Goal: Check status: Check status

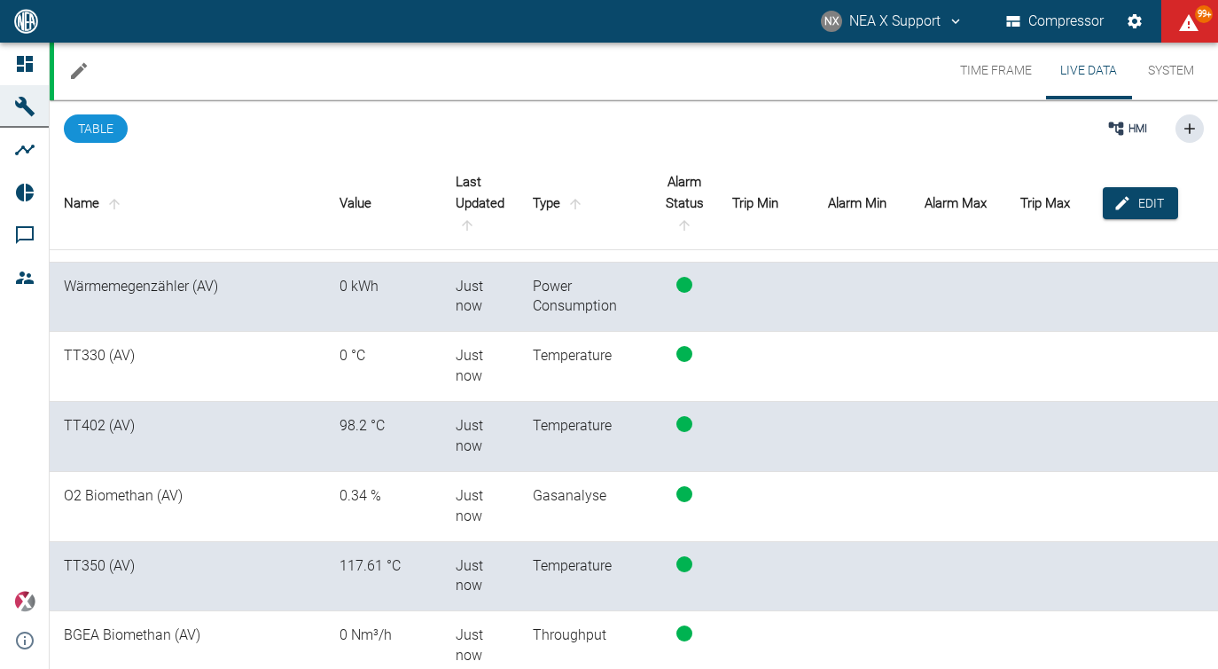
scroll to position [2064, 0]
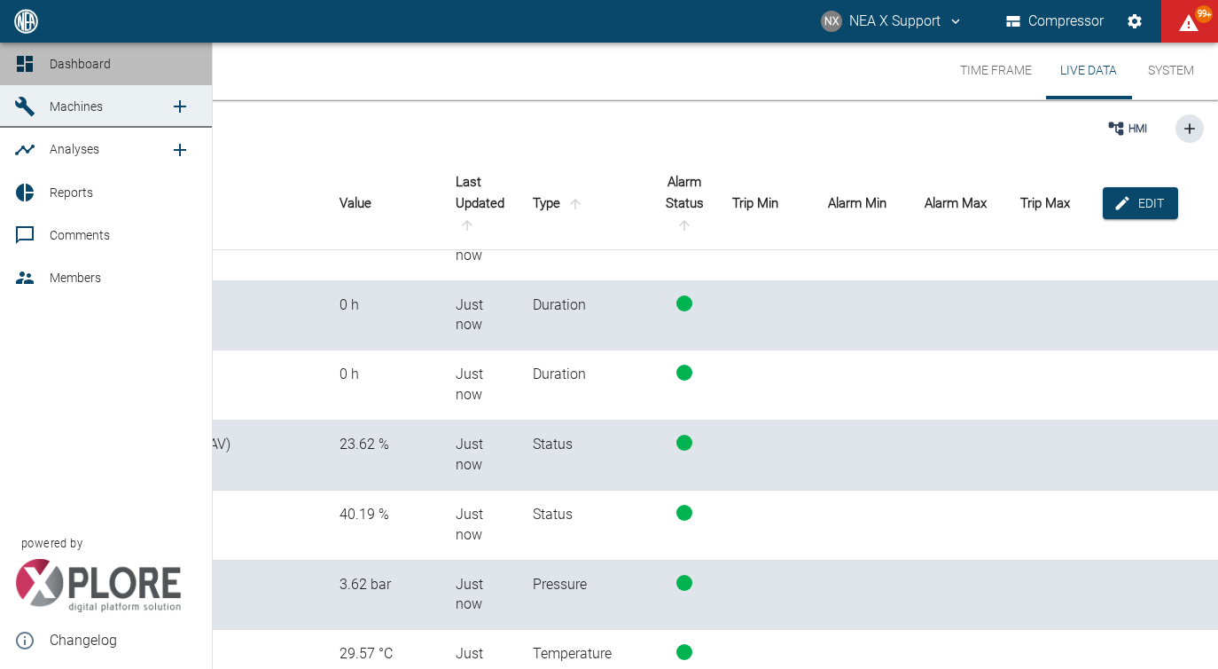
click at [10, 67] on link "Dashboard" at bounding box center [106, 64] width 212 height 43
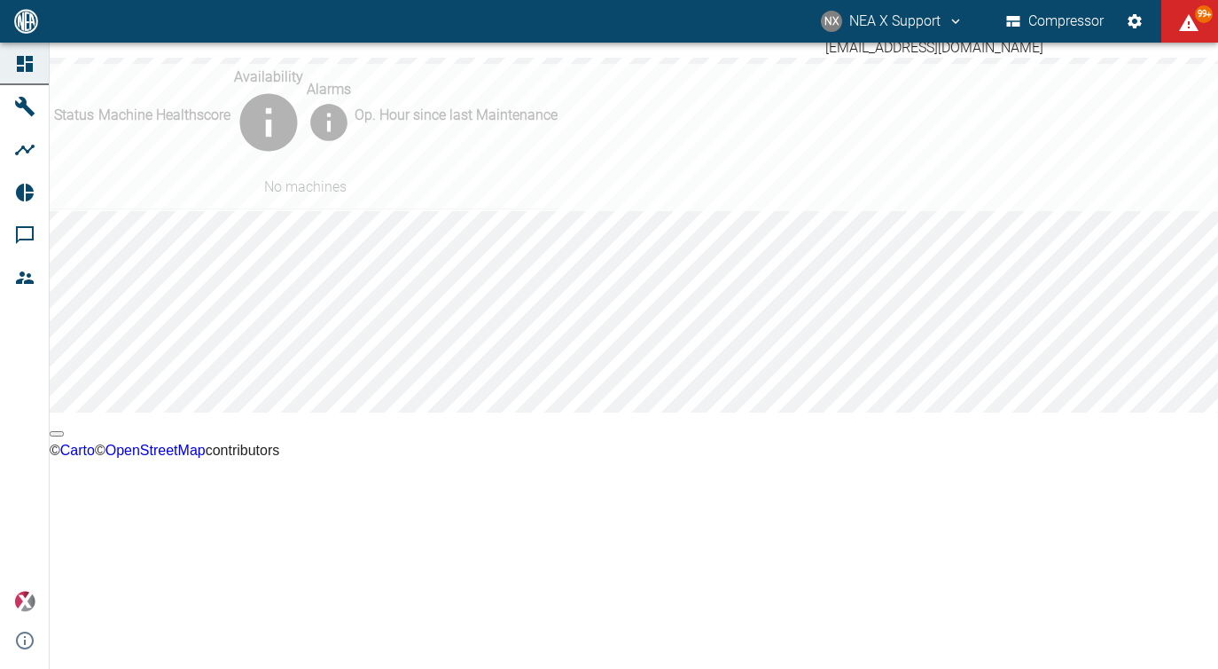
click at [926, 34] on button "NX NEA X Support" at bounding box center [892, 21] width 148 height 32
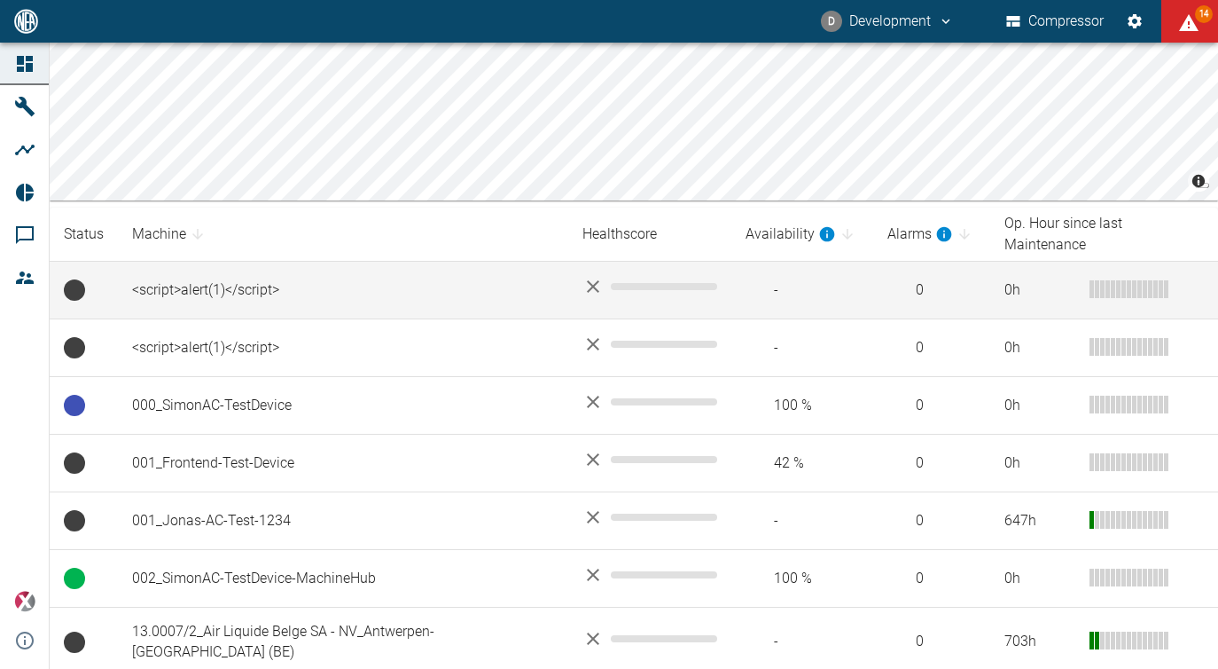
scroll to position [203, 0]
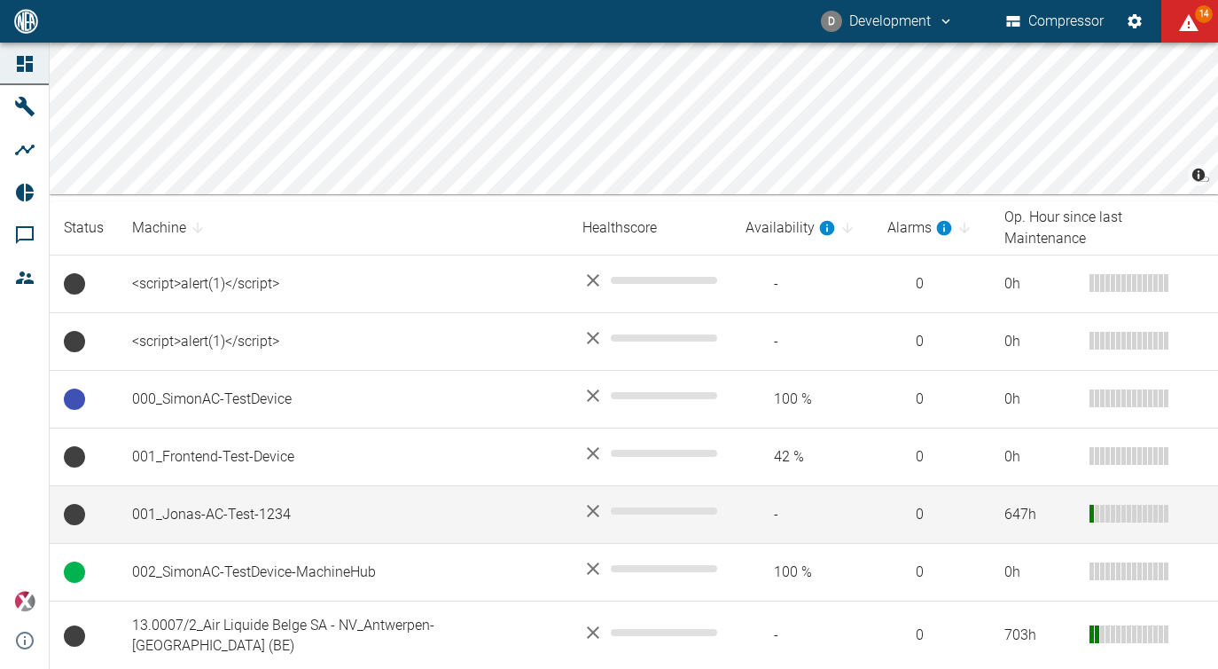
click at [407, 486] on td "001_Jonas-AC-Test-1234" at bounding box center [343, 515] width 450 height 58
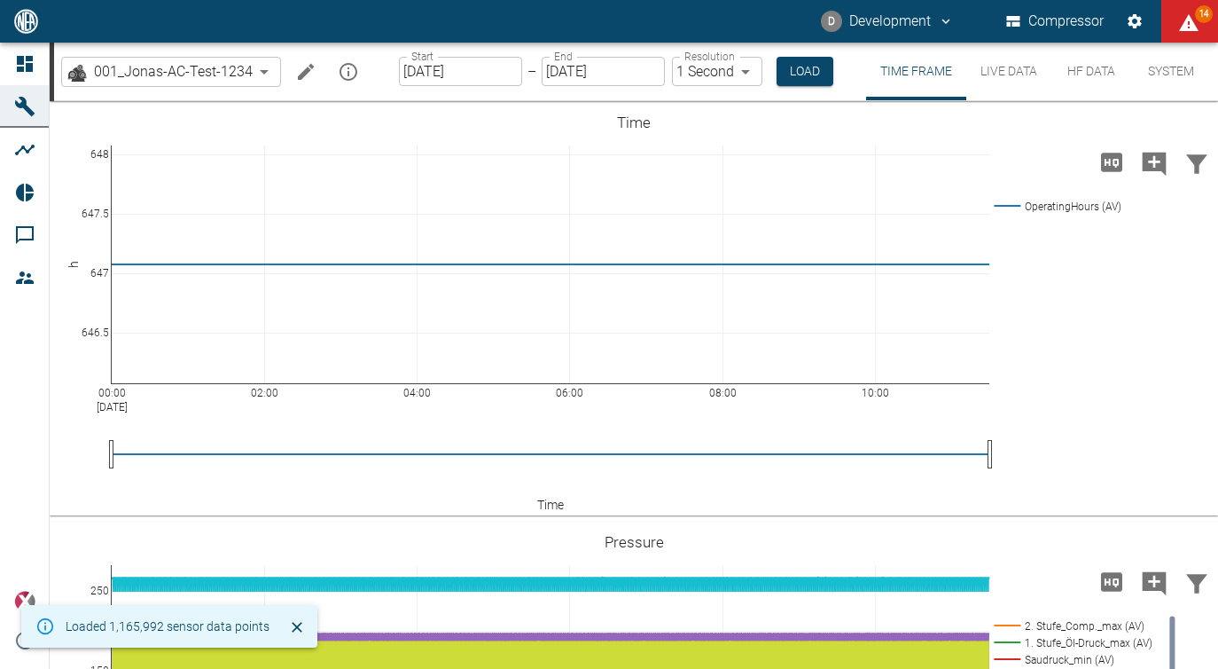
click at [989, 72] on button "Live Data" at bounding box center [1008, 72] width 85 height 58
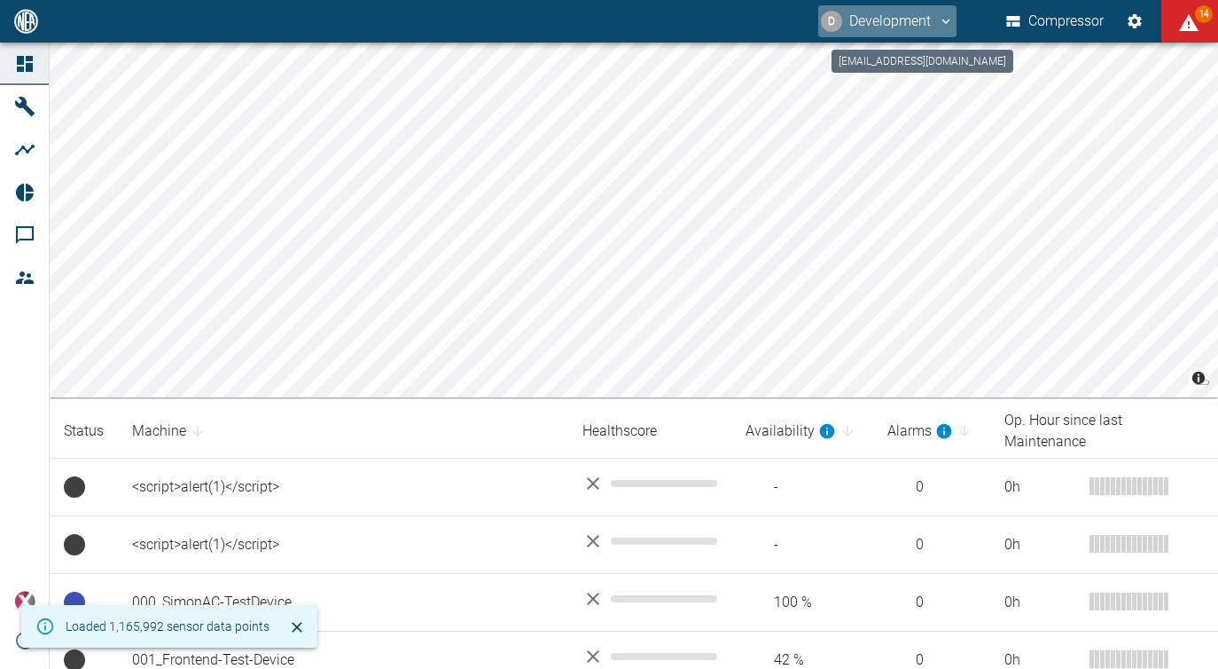
click at [889, 12] on button "D Development" at bounding box center [887, 21] width 138 height 32
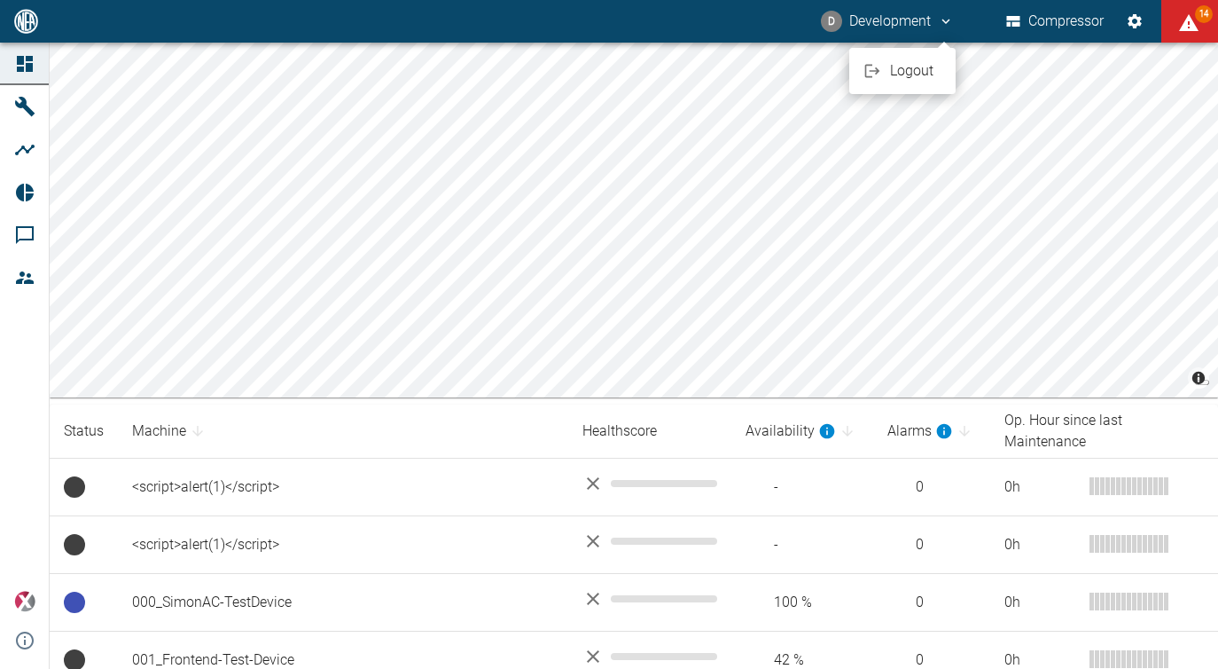
click at [889, 12] on div at bounding box center [609, 334] width 1218 height 669
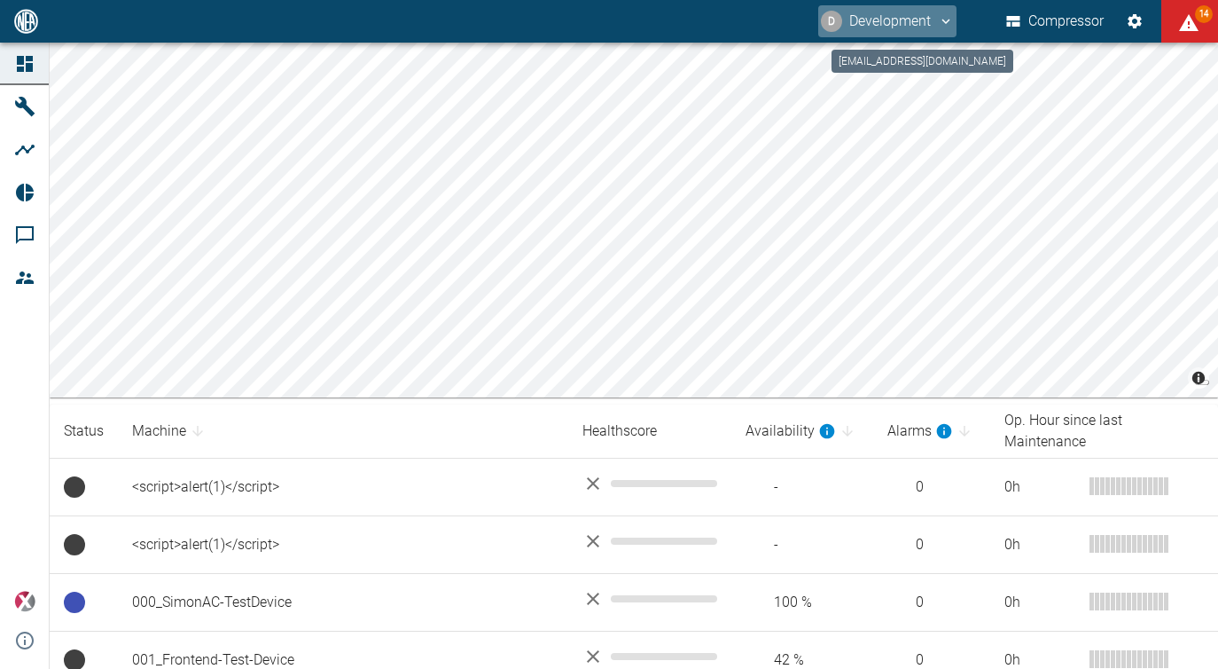
click at [889, 12] on button "D Development" at bounding box center [887, 21] width 138 height 32
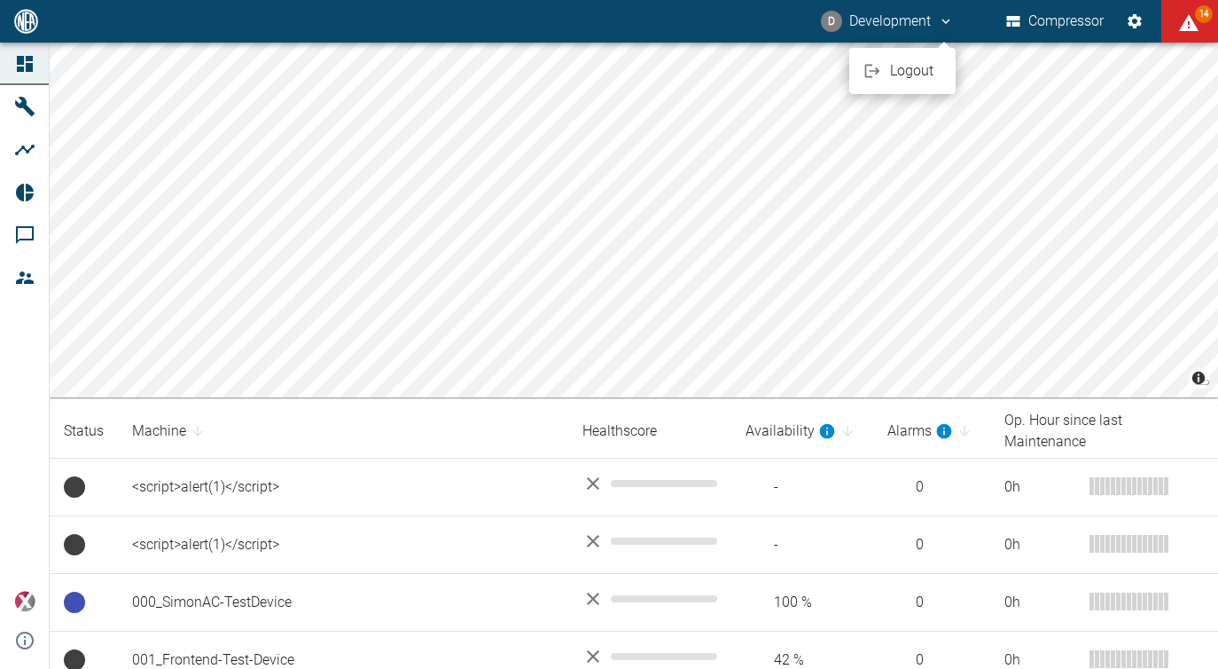
click at [889, 12] on div at bounding box center [609, 334] width 1218 height 669
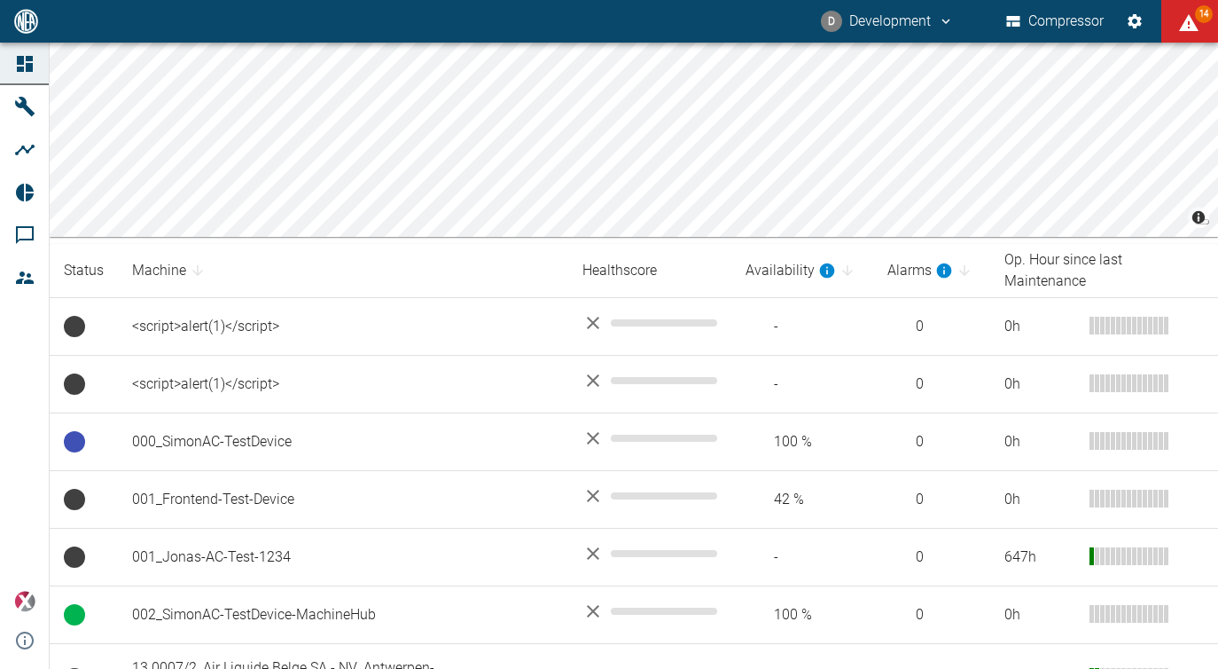
scroll to position [164, 0]
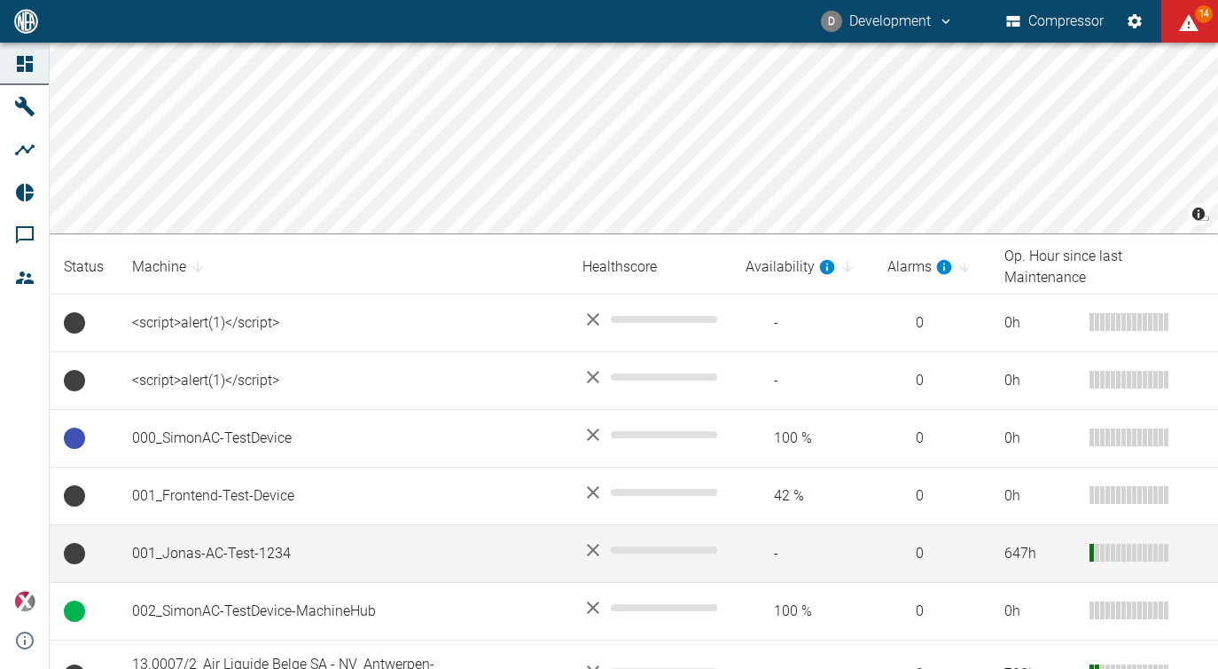
click at [291, 544] on td "001_Jonas-AC-Test-1234" at bounding box center [343, 554] width 450 height 58
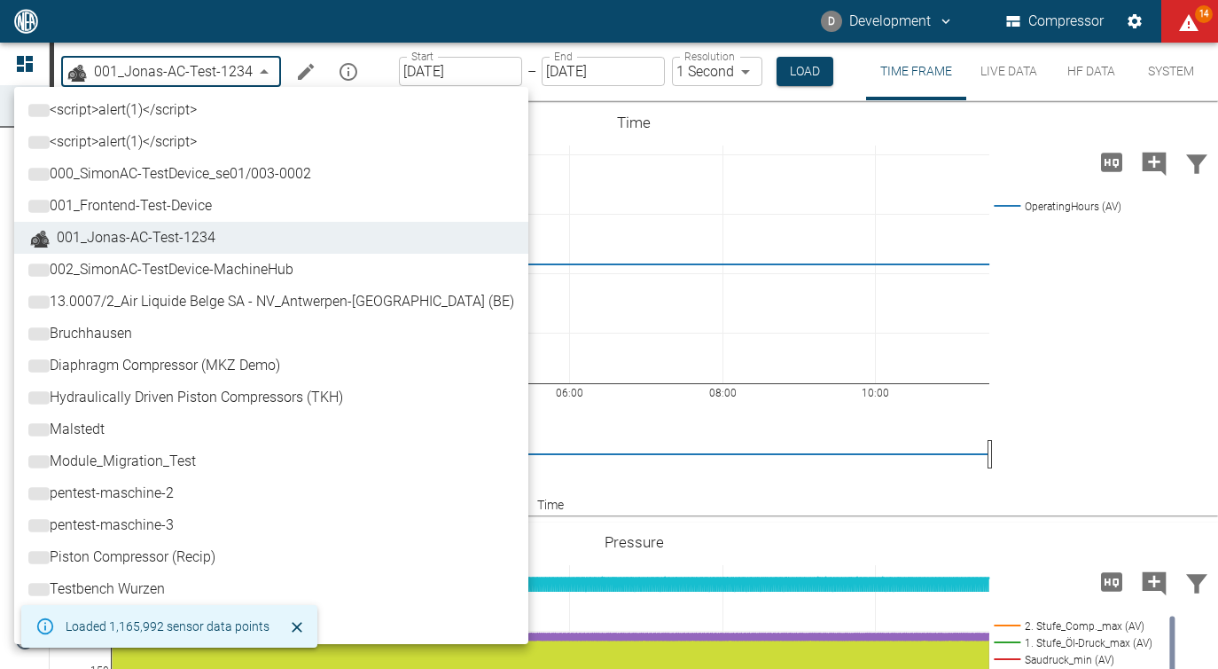
click at [194, 69] on body "D Development Compressor 14 Dashboard Machines Analyses Reports Comments Member…" at bounding box center [609, 334] width 1218 height 669
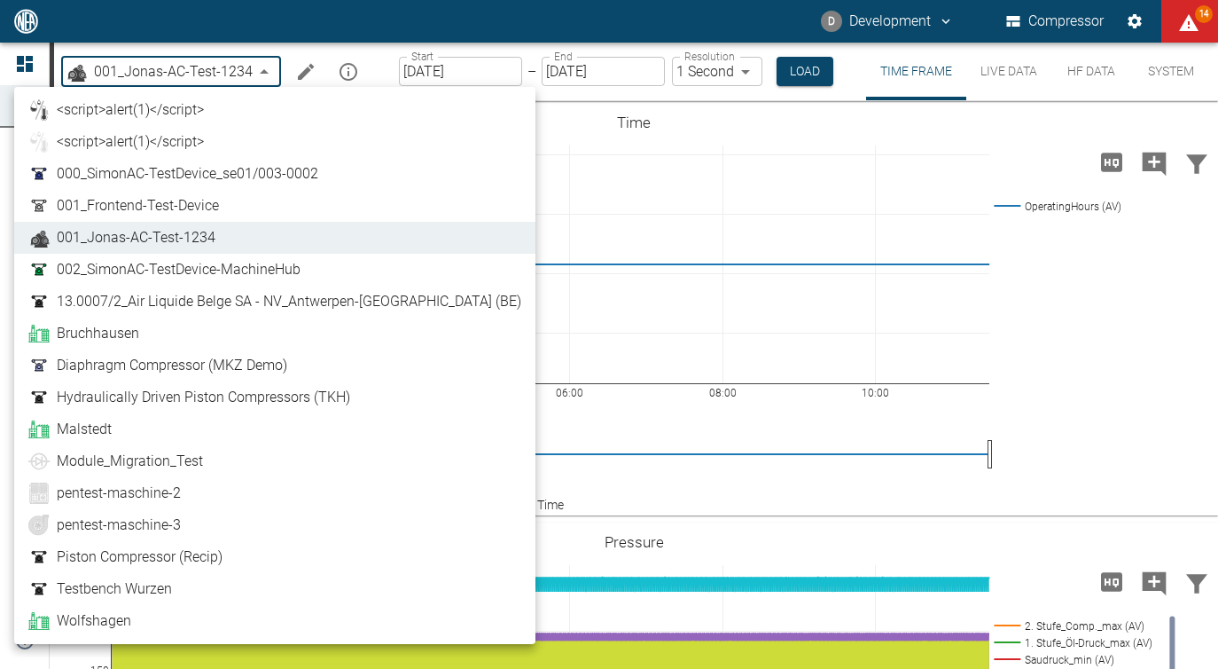
click at [160, 231] on span "001_Jonas-AC-Test-1234" at bounding box center [136, 237] width 159 height 21
